Goal: Transaction & Acquisition: Purchase product/service

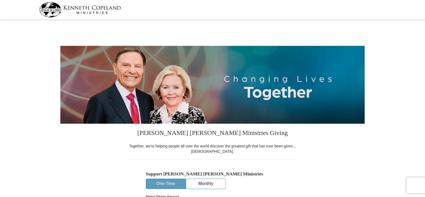
select select "GA"
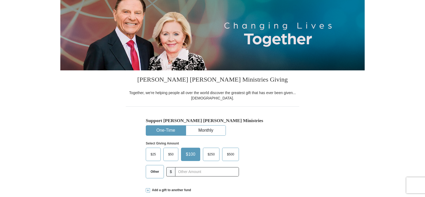
click at [175, 128] on button "One-Time" at bounding box center [165, 131] width 39 height 10
click at [188, 154] on span "$100" at bounding box center [190, 154] width 15 height 8
click at [0, 0] on input "$100" at bounding box center [0, 0] width 0 height 0
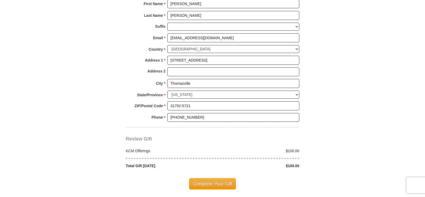
scroll to position [400, 0]
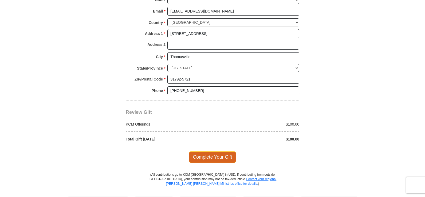
click at [218, 155] on span "Complete Your Gift" at bounding box center [212, 157] width 47 height 11
